Goal: Information Seeking & Learning: Learn about a topic

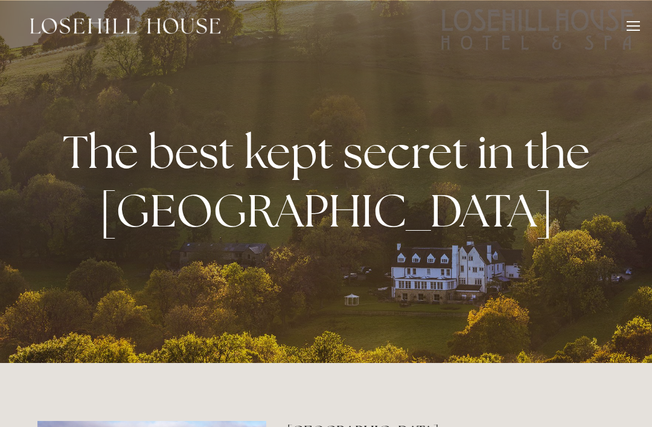
click at [633, 21] on div at bounding box center [633, 21] width 13 height 1
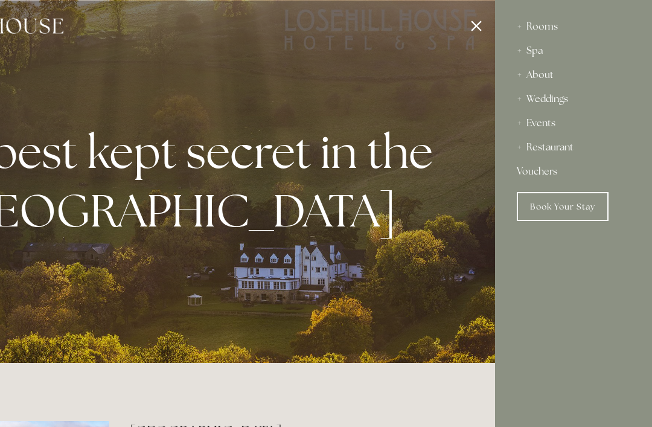
click at [561, 26] on div "Rooms" at bounding box center [573, 26] width 113 height 24
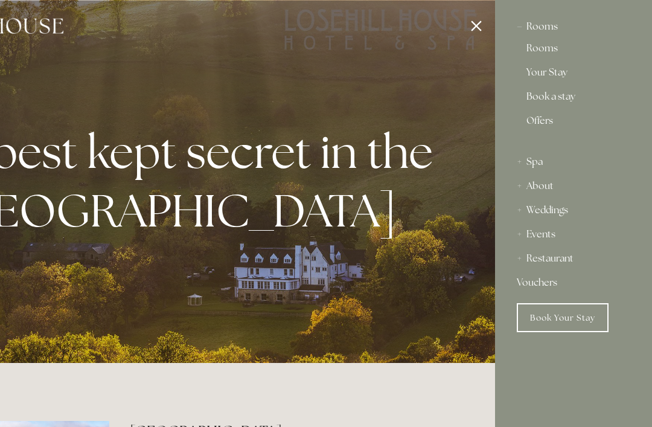
click at [545, 28] on div "Rooms" at bounding box center [573, 26] width 113 height 24
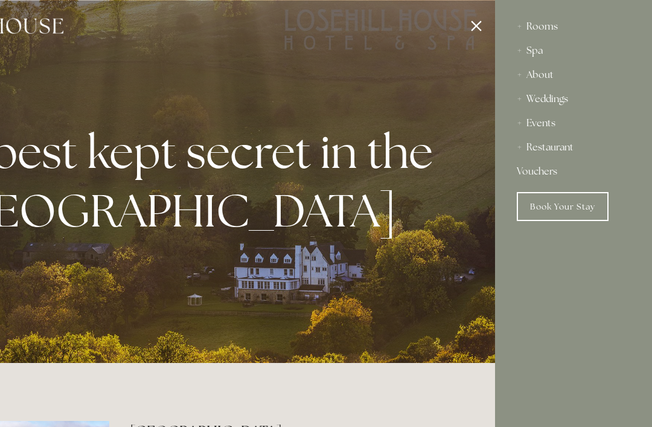
click at [475, 16] on div at bounding box center [169, 213] width 652 height 427
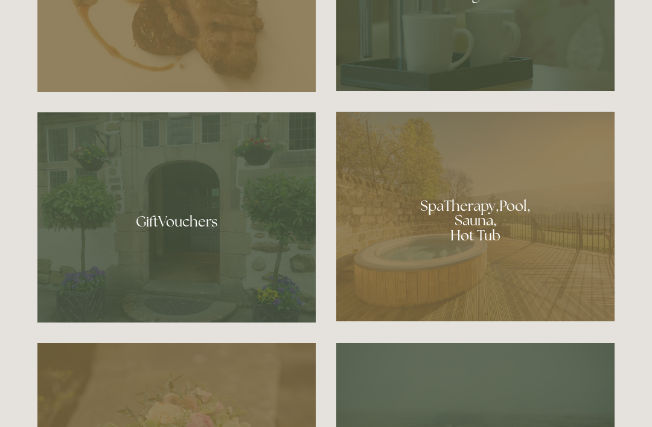
scroll to position [839, 0]
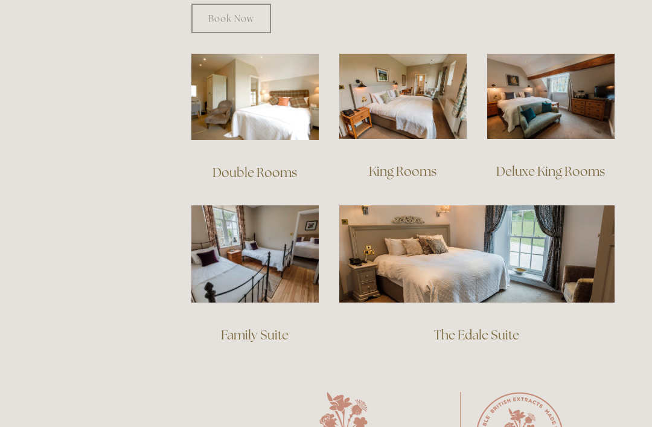
scroll to position [834, 0]
click at [272, 91] on img at bounding box center [254, 97] width 127 height 86
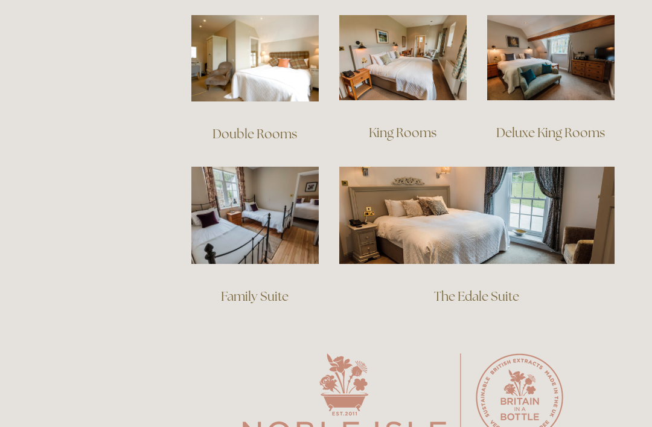
click at [429, 57] on img at bounding box center [402, 57] width 127 height 85
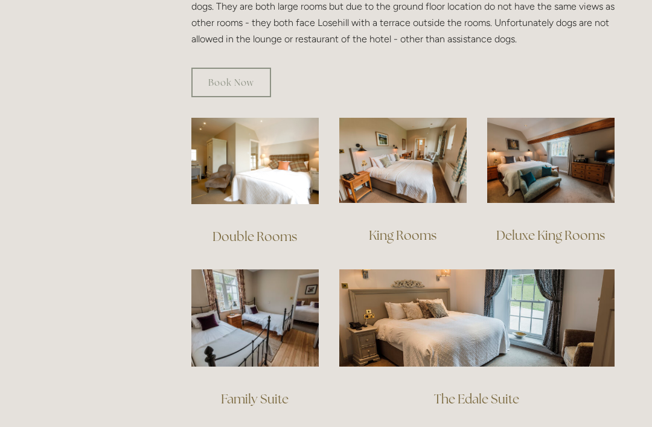
scroll to position [770, 0]
click at [563, 152] on img at bounding box center [550, 160] width 127 height 85
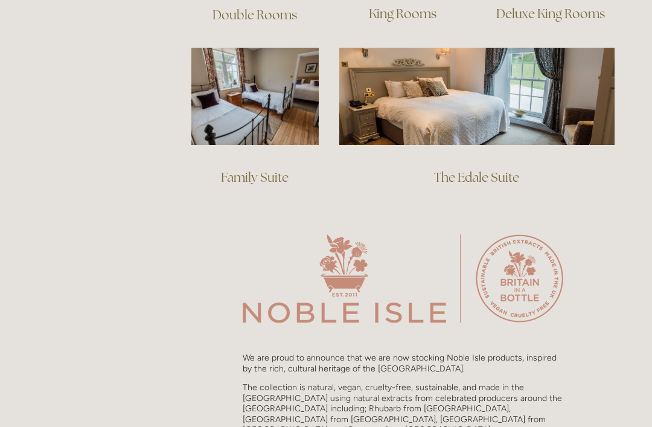
scroll to position [992, 0]
click at [505, 81] on img at bounding box center [476, 95] width 275 height 97
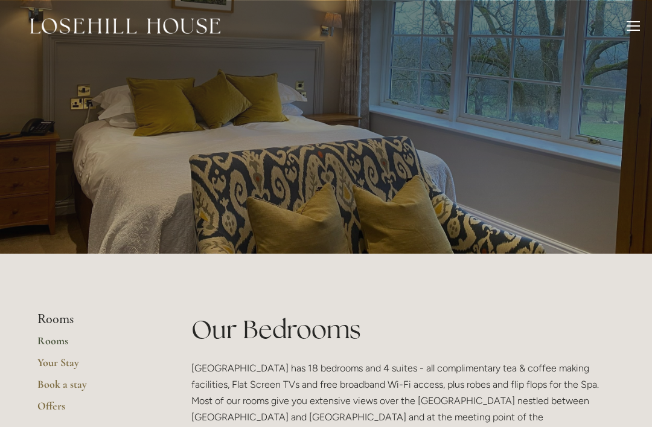
click at [630, 30] on div at bounding box center [633, 30] width 13 height 1
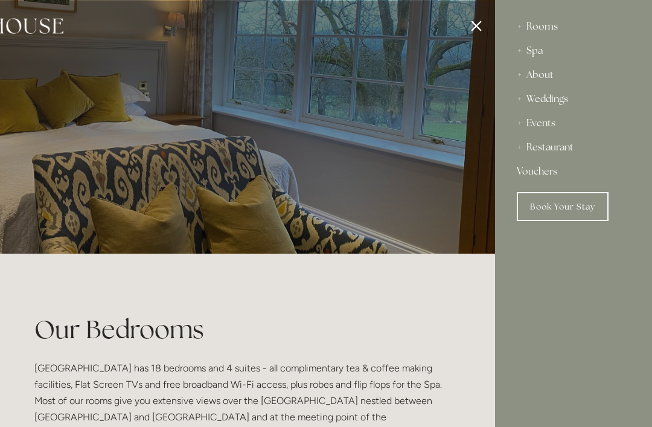
click at [546, 74] on div "About" at bounding box center [573, 75] width 113 height 24
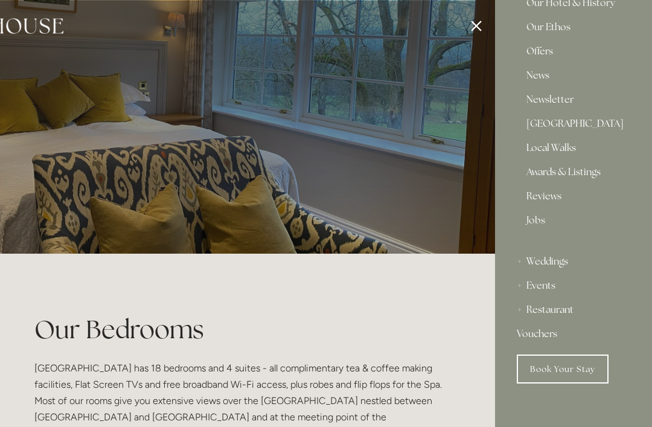
scroll to position [118, 0]
click at [609, 172] on link "Awards & Listings" at bounding box center [573, 174] width 94 height 14
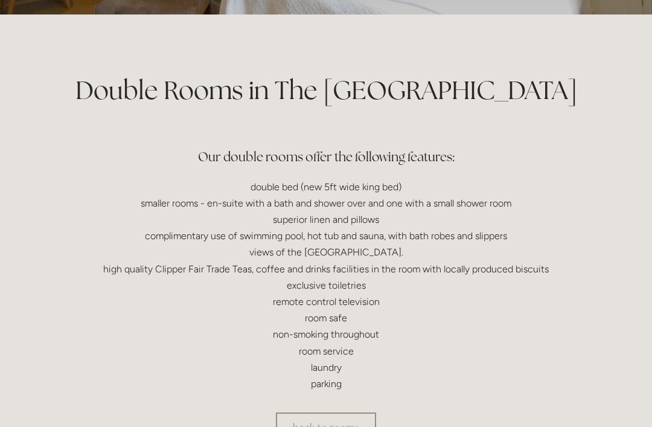
scroll to position [222, 0]
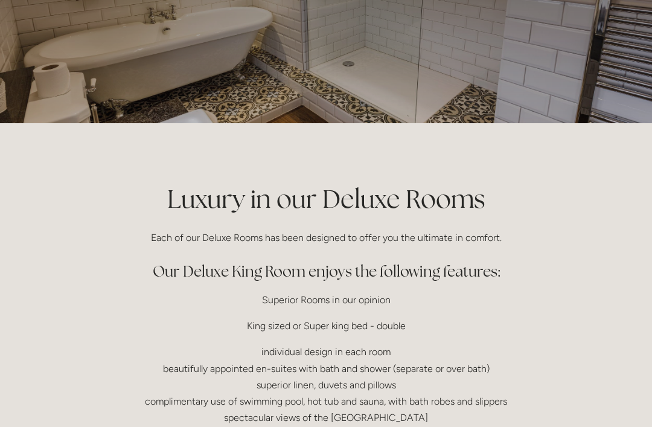
scroll to position [125, 0]
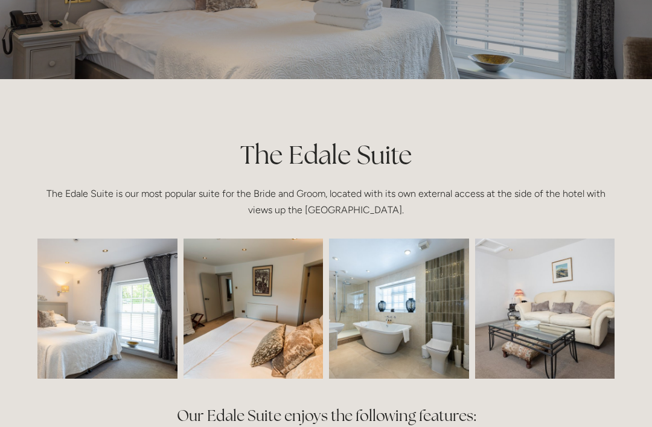
scroll to position [59, 0]
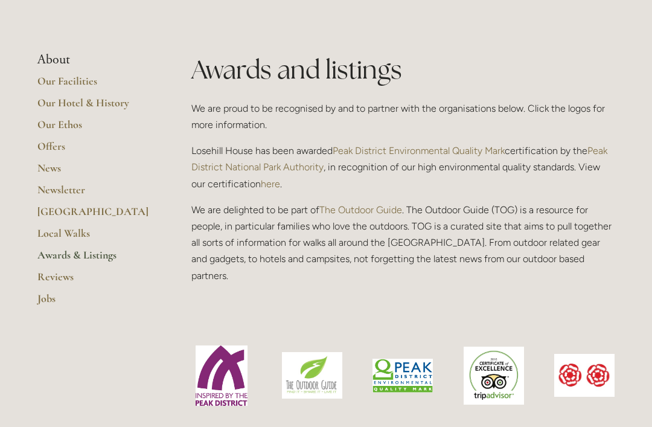
scroll to position [281, 0]
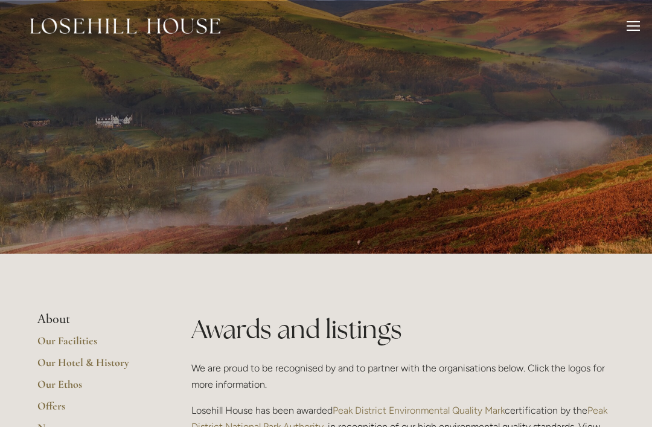
click at [630, 24] on div at bounding box center [633, 27] width 13 height 13
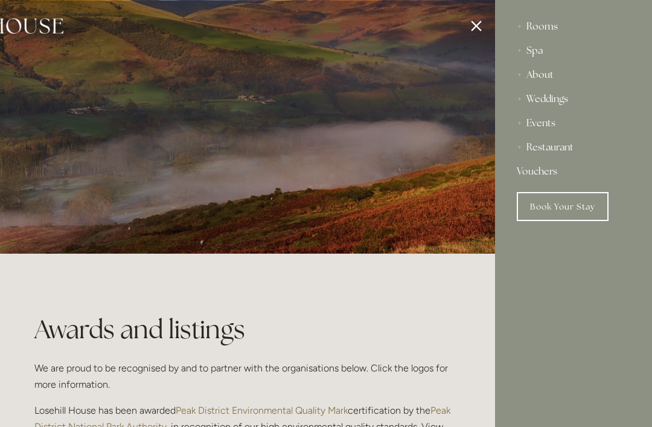
click at [563, 149] on div "Restaurant" at bounding box center [573, 147] width 113 height 24
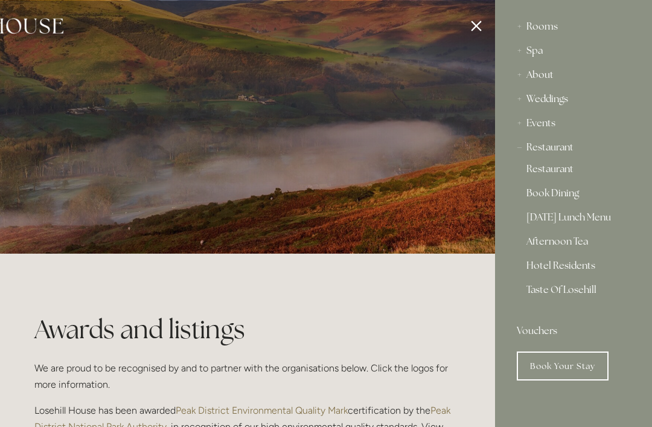
click at [567, 173] on link "Restaurant" at bounding box center [573, 171] width 94 height 14
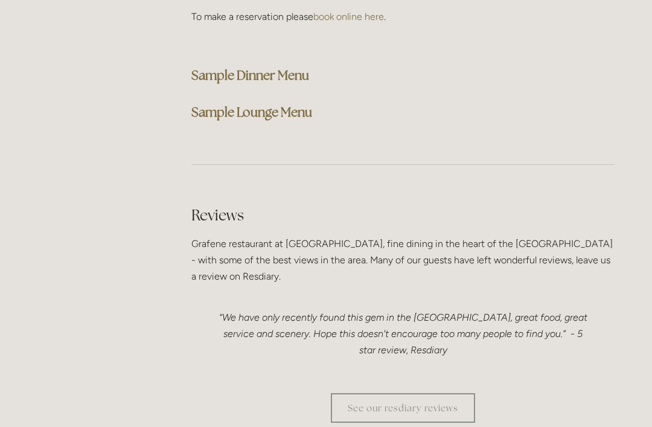
scroll to position [3215, 0]
click at [276, 68] on strong "Sample Dinner Menu" at bounding box center [250, 76] width 118 height 16
